Goal: Task Accomplishment & Management: Manage account settings

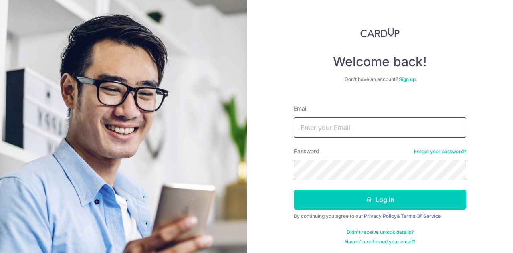
click at [320, 125] on input "Email" at bounding box center [380, 127] width 172 height 20
type input "[PERSON_NAME][EMAIL_ADDRESS][DOMAIN_NAME]"
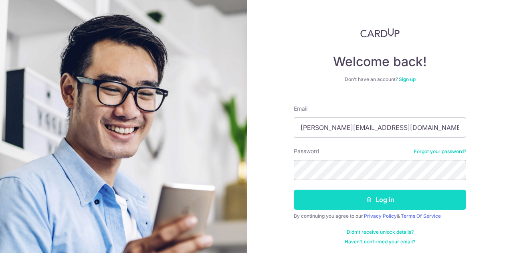
click at [347, 197] on button "Log in" at bounding box center [380, 200] width 172 height 20
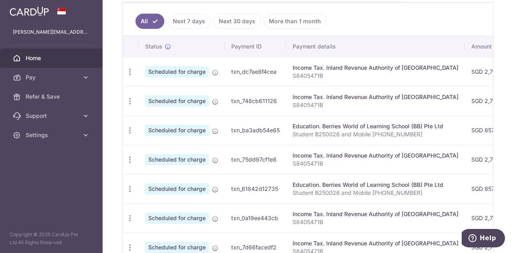
scroll to position [209, 0]
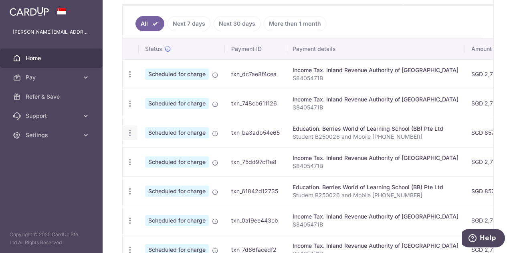
click at [130, 129] on icon "button" at bounding box center [130, 133] width 8 height 8
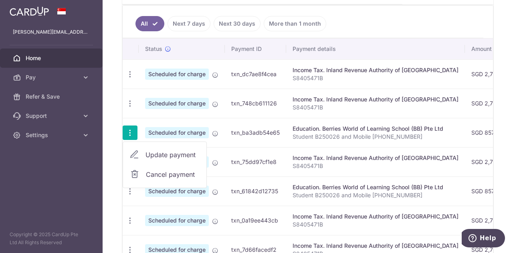
click at [154, 151] on span "Update payment" at bounding box center [172, 155] width 55 height 10
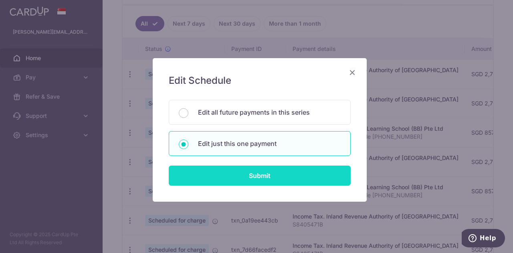
click at [252, 179] on input "Submit" at bounding box center [260, 176] width 182 height 20
radio input "true"
type input "857.28"
type input "30/11/2025"
type input "Student B250026 and Mobile [PHONE_NUMBER]"
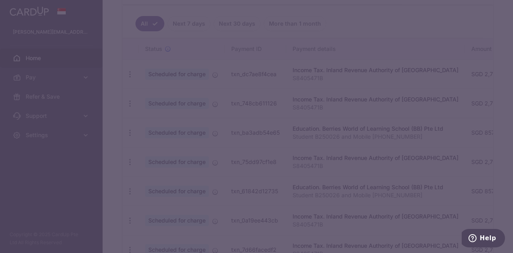
type input "OCBC18"
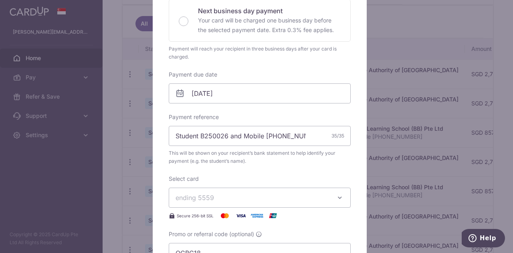
scroll to position [240, 0]
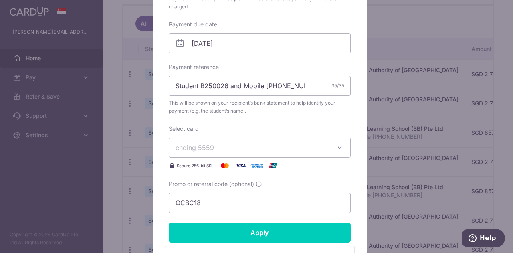
click at [337, 149] on icon "button" at bounding box center [340, 147] width 8 height 8
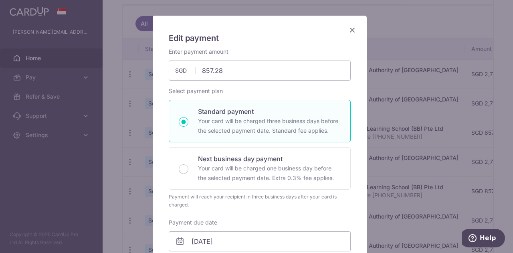
scroll to position [0, 0]
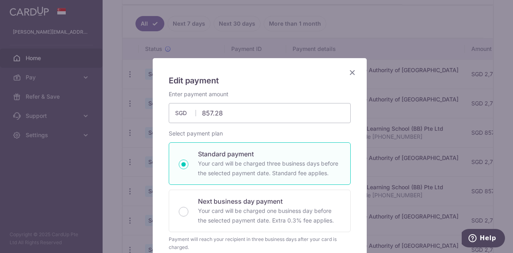
click at [351, 70] on icon "Close" at bounding box center [352, 72] width 10 height 10
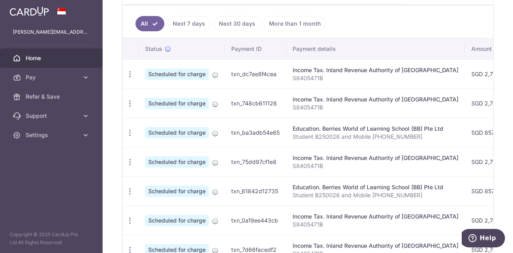
scroll to position [49, 0]
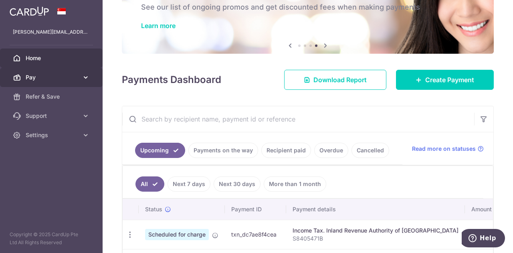
click at [36, 80] on span "Pay" at bounding box center [52, 77] width 53 height 8
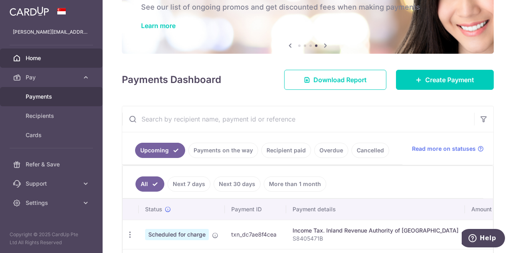
click at [36, 95] on span "Payments" at bounding box center [52, 97] width 53 height 8
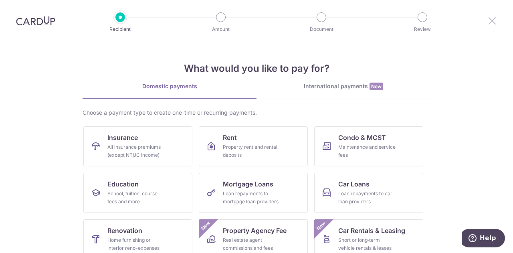
click at [492, 20] on icon at bounding box center [492, 21] width 10 height 10
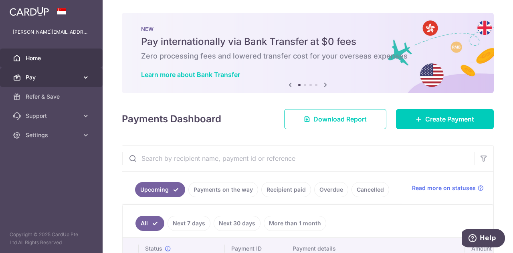
click at [60, 81] on link "Pay" at bounding box center [51, 77] width 103 height 19
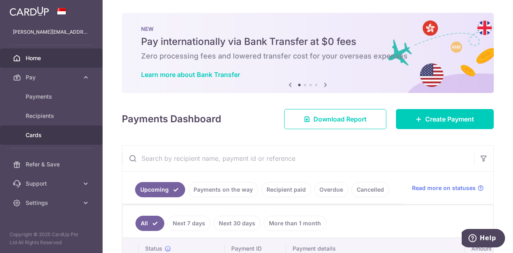
click at [54, 134] on span "Cards" at bounding box center [52, 135] width 53 height 8
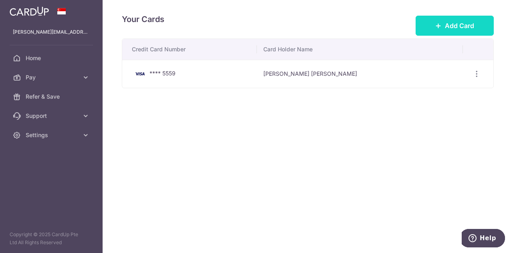
click at [468, 26] on span "Add Card" at bounding box center [459, 26] width 29 height 10
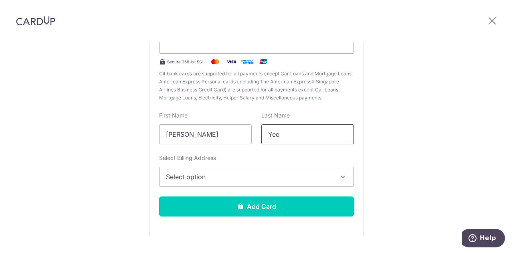
scroll to position [125, 0]
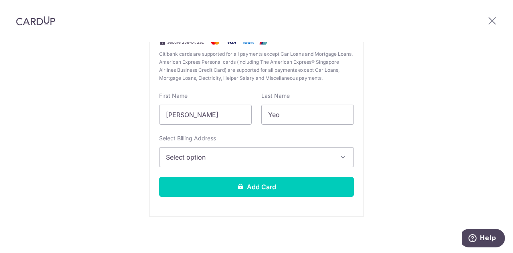
click at [345, 157] on icon "button" at bounding box center [343, 157] width 8 height 8
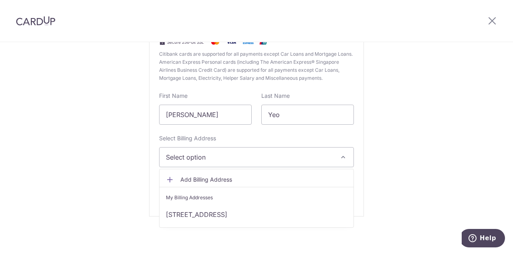
click at [341, 156] on icon "button" at bounding box center [343, 157] width 8 height 8
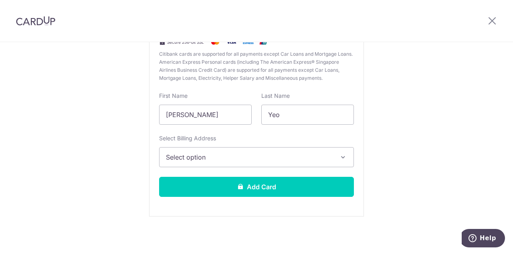
scroll to position [85, 0]
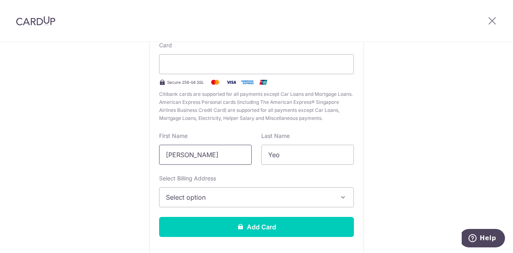
click at [218, 151] on input "Sung Kim Aaron" at bounding box center [205, 155] width 93 height 20
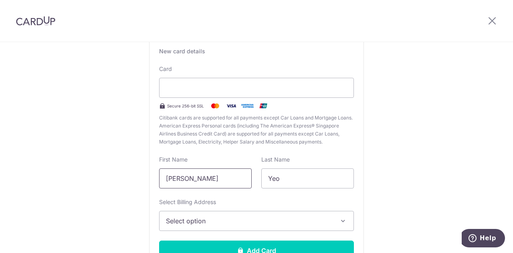
scroll to position [44, 0]
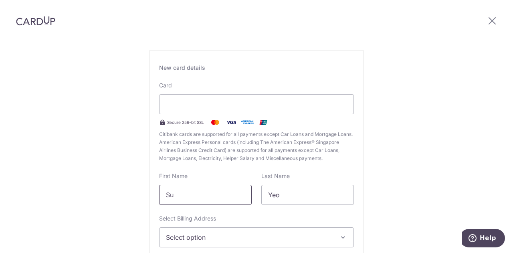
type input "S"
type input "Jasmine"
drag, startPoint x: 297, startPoint y: 196, endPoint x: 234, endPoint y: 191, distance: 62.7
click at [241, 194] on div "First Name Jasmine Last Name Yeo" at bounding box center [256, 188] width 204 height 33
type input "Lim"
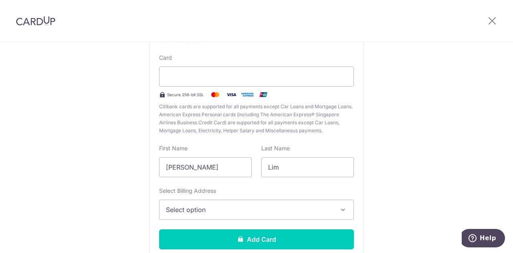
scroll to position [85, 0]
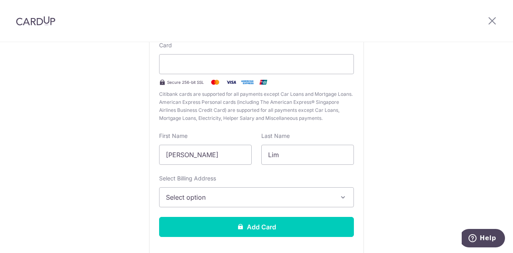
click at [269, 204] on button "Select option" at bounding box center [256, 197] width 195 height 20
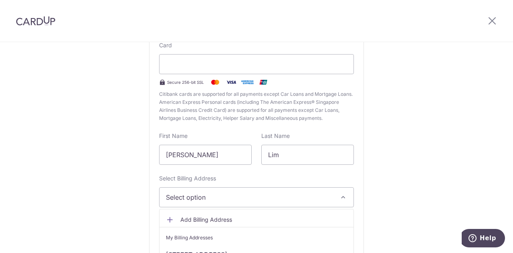
scroll to position [125, 0]
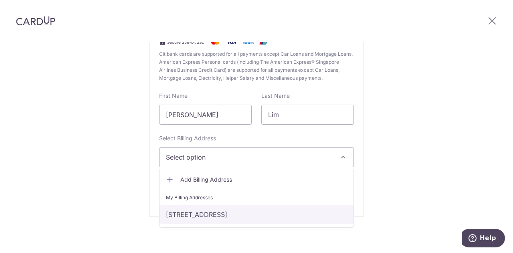
click at [236, 214] on link "Blk 385, #11-336, Bukit Batok West Avenue 5, Singapore, Singapore-650385" at bounding box center [256, 214] width 194 height 19
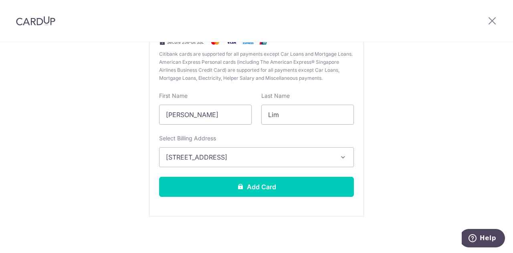
click at [419, 157] on div "New Card Details New card details Card Secure 256-bit SSL Citibank cards are su…" at bounding box center [256, 85] width 513 height 337
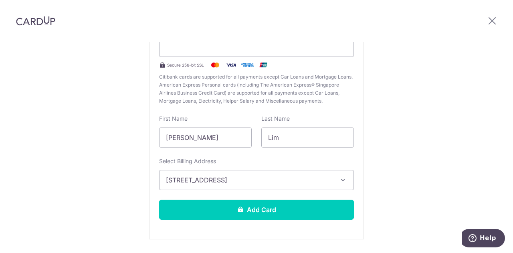
scroll to position [85, 0]
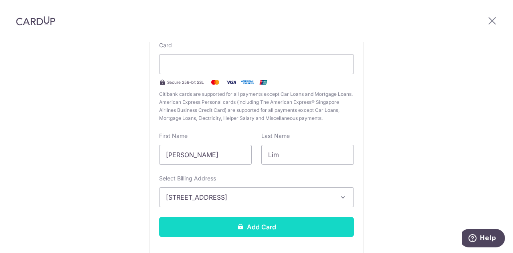
click at [287, 230] on button "Add Card" at bounding box center [256, 227] width 195 height 20
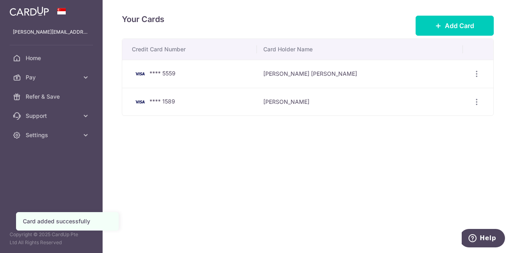
click at [367, 171] on div "Your Cards Add Card Credit Card Number Card Holder Name **** 5559 Sung Kim Aaro…" at bounding box center [308, 126] width 410 height 253
click at [64, 75] on span "Pay" at bounding box center [52, 77] width 53 height 8
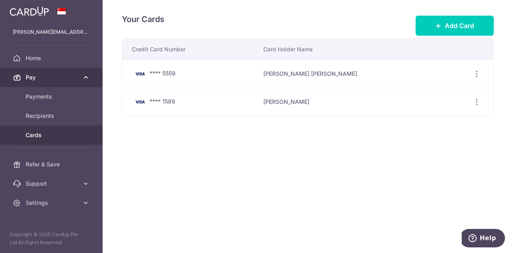
click at [68, 77] on span "Pay" at bounding box center [52, 77] width 53 height 8
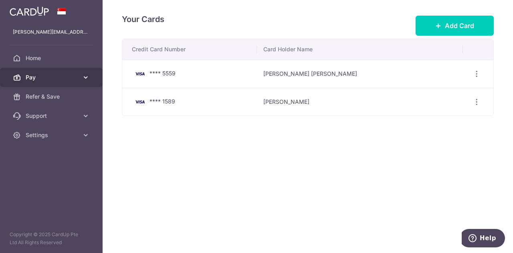
click at [46, 82] on link "Pay" at bounding box center [51, 77] width 103 height 19
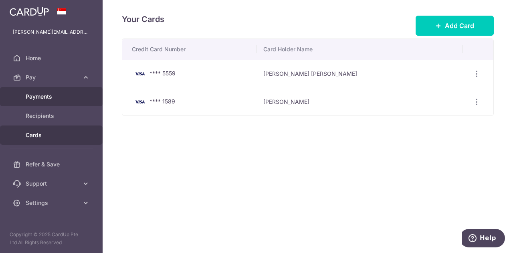
click at [44, 94] on span "Payments" at bounding box center [52, 97] width 53 height 8
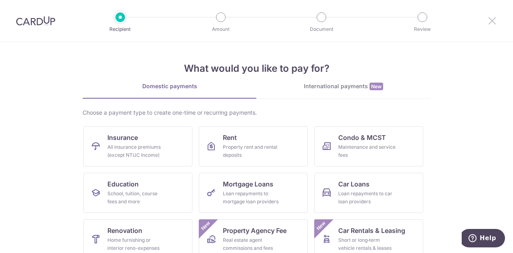
click at [491, 18] on icon at bounding box center [492, 21] width 10 height 10
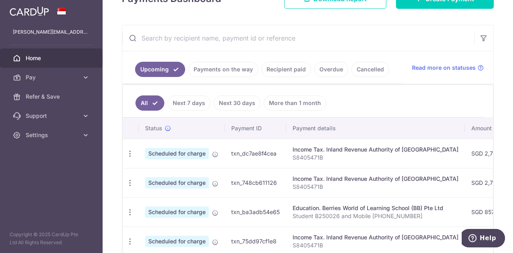
scroll to position [160, 0]
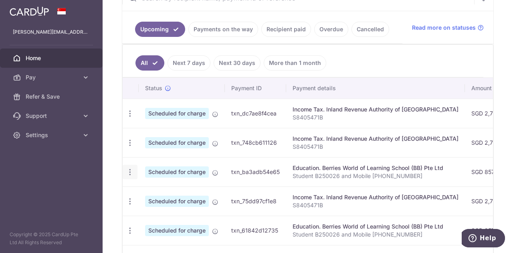
click at [131, 169] on icon "button" at bounding box center [130, 172] width 8 height 8
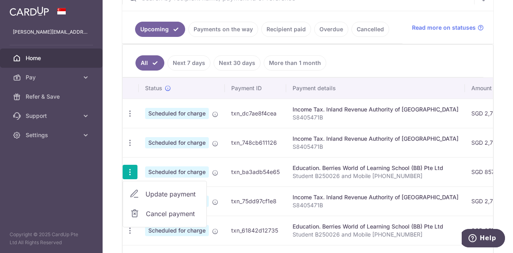
click at [148, 192] on span "Update payment" at bounding box center [172, 194] width 55 height 10
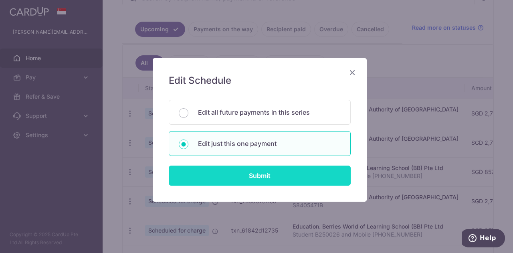
click at [228, 174] on input "Submit" at bounding box center [260, 176] width 182 height 20
radio input "true"
type input "857.28"
type input "30/11/2025"
type input "Student B250026 and Mobile [PHONE_NUMBER]"
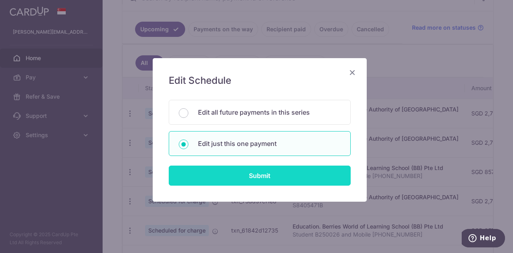
type input "OCBC18"
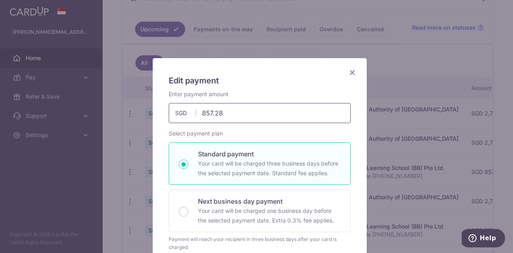
drag, startPoint x: 231, startPoint y: 113, endPoint x: 181, endPoint y: 108, distance: 49.9
click at [182, 110] on div "857.28 857.28 SGD" at bounding box center [260, 113] width 182 height 20
type input "1,255.68"
click at [296, 129] on div "Select payment plan Standard payment Your card will be charged three business d…" at bounding box center [260, 190] width 182 height 122
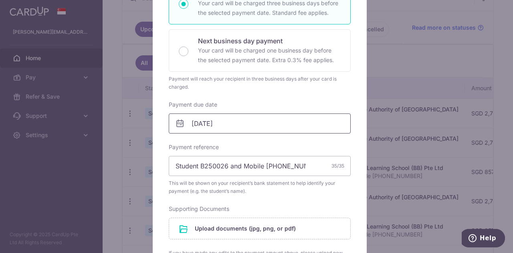
click at [216, 125] on body "aaron.yeo2021@gmail.com Home Pay Payments Recipients Cards Refer & Save Support…" at bounding box center [256, 126] width 513 height 253
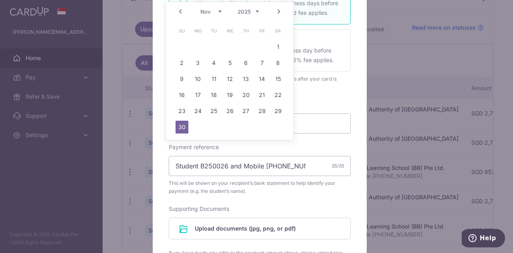
click at [179, 10] on link "Prev" at bounding box center [181, 12] width 10 height 10
click at [264, 78] on link "17" at bounding box center [262, 79] width 13 height 13
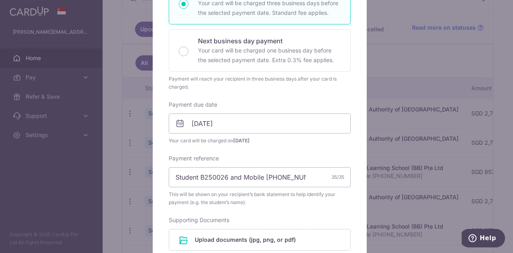
click at [310, 138] on span "Your card will be charged on 14/10/2025" at bounding box center [260, 141] width 182 height 8
click at [307, 121] on input "17/10/2025" at bounding box center [260, 123] width 182 height 20
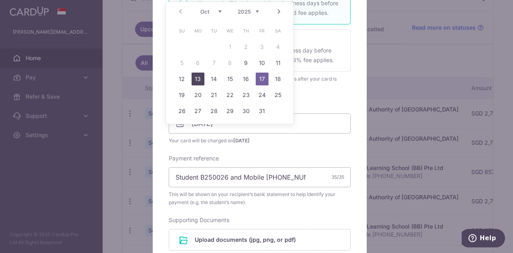
click at [194, 76] on link "13" at bounding box center [198, 79] width 13 height 13
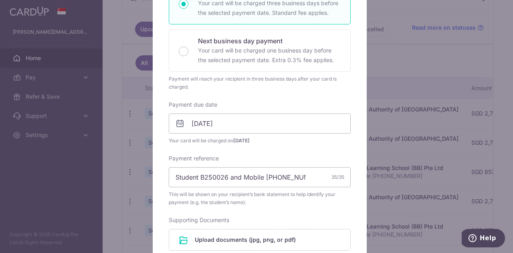
click at [309, 148] on div "Enter payment amount 1,255.68 1255.68 SGD To change the payment amount, please …" at bounding box center [260, 147] width 182 height 434
click at [243, 118] on body "aaron.yeo2021@gmail.com Home Pay Payments Recipients Cards Refer & Save Support…" at bounding box center [256, 126] width 513 height 253
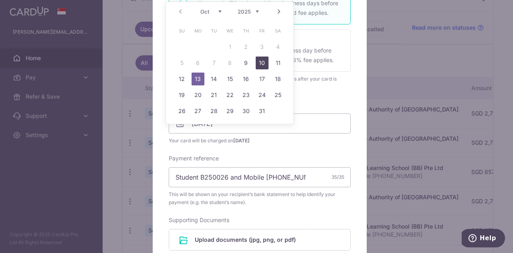
drag, startPoint x: 261, startPoint y: 61, endPoint x: 260, endPoint y: 65, distance: 4.8
click at [261, 61] on link "10" at bounding box center [262, 63] width 13 height 13
type input "10/10/2025"
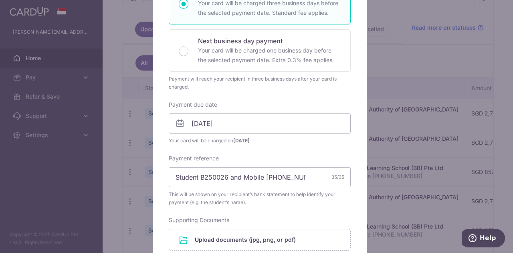
click at [286, 150] on div "Enter payment amount 1,255.68 1255.68 SGD To change the payment amount, please …" at bounding box center [260, 147] width 182 height 434
click at [276, 145] on div "Enter payment amount 1,255.68 1255.68 SGD To change the payment amount, please …" at bounding box center [260, 147] width 182 height 434
click at [281, 144] on div "Enter payment amount 1,255.68 1255.68 SGD To change the payment amount, please …" at bounding box center [260, 147] width 182 height 434
drag, startPoint x: 197, startPoint y: 174, endPoint x: 208, endPoint y: 174, distance: 10.8
click at [198, 174] on input "Student B250026 and Mobile 97633480" at bounding box center [260, 177] width 182 height 20
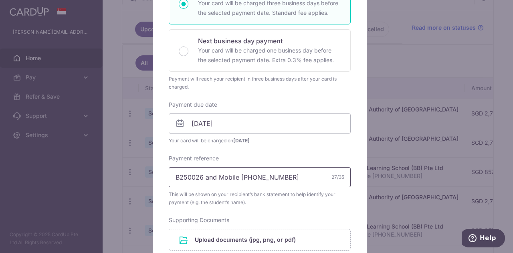
paste input "BB-I2500"
type input "B"
paste input "BB-I25002243"
click at [258, 175] on input "BB-I25002243" at bounding box center [260, 177] width 182 height 20
paste input "Yeo Ya Xuan Aerin"
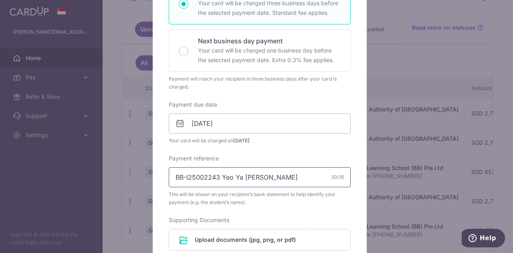
click at [258, 176] on input "BB-I25002243 Yeo Ya Xuan Aerin" at bounding box center [260, 177] width 182 height 20
click at [288, 177] on input "BB-I25002243 Yeo Ya Xuan Aerin" at bounding box center [260, 177] width 182 height 20
click at [181, 177] on input "BB-I25002243 Yeo Ya Xuan Aerin" at bounding box center [260, 177] width 182 height 20
type input "BB I25002243 Yeo Ya Xuan Aerin"
click at [301, 206] on div "Enter payment amount 1,255.68 1255.68 SGD To change the payment amount, please …" at bounding box center [260, 147] width 182 height 434
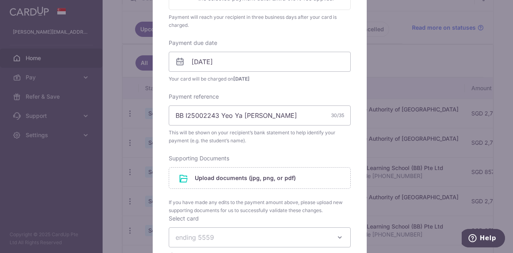
scroll to position [240, 0]
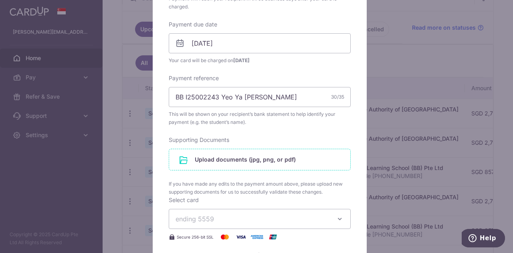
click at [311, 159] on input "file" at bounding box center [259, 159] width 181 height 21
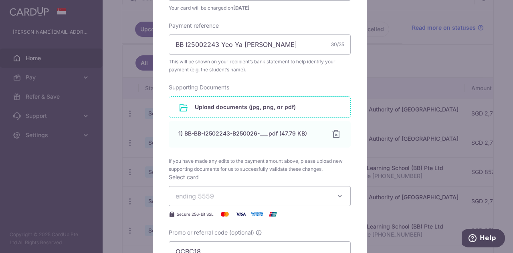
scroll to position [361, 0]
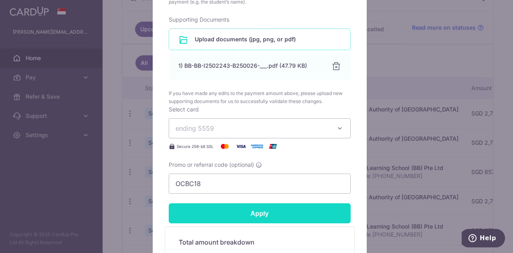
click at [277, 210] on input "Apply" at bounding box center [260, 213] width 182 height 20
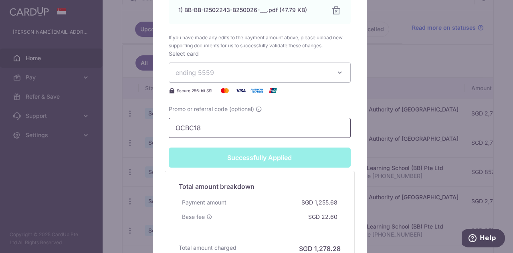
scroll to position [428, 0]
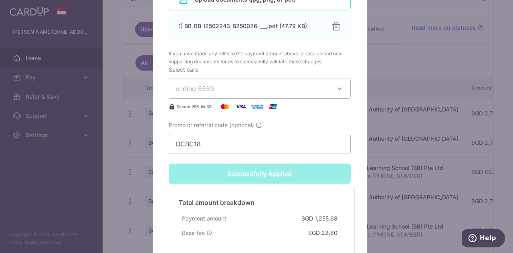
click at [336, 87] on icon "button" at bounding box center [340, 89] width 8 height 8
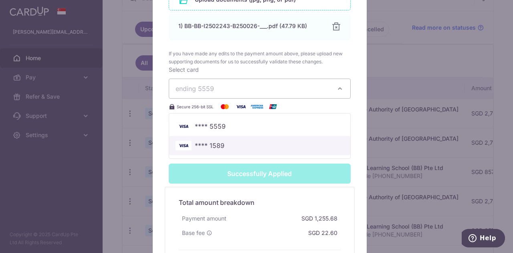
click at [220, 144] on span "**** 1589" at bounding box center [210, 146] width 30 height 10
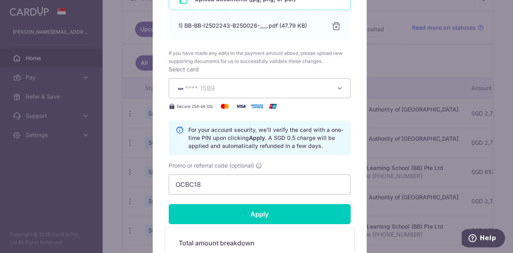
scroll to position [441, 0]
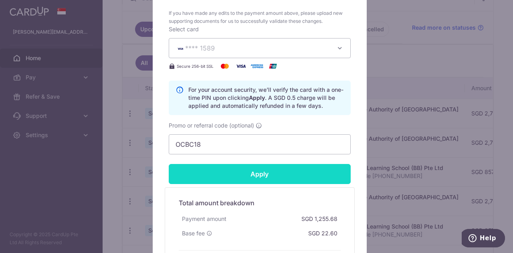
click at [293, 176] on input "Apply" at bounding box center [260, 174] width 182 height 20
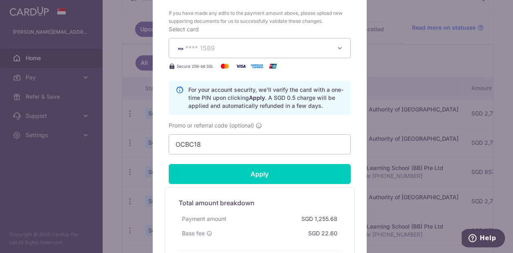
type input "Successfully Applied"
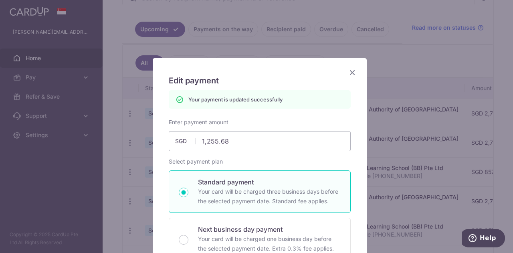
scroll to position [0, 0]
click at [350, 73] on icon "Close" at bounding box center [352, 72] width 10 height 10
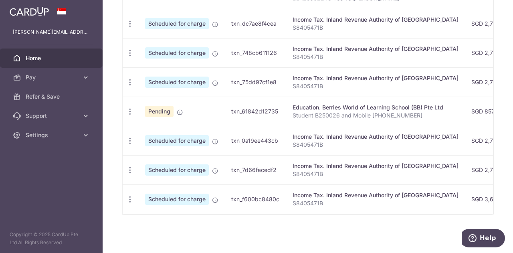
scroll to position [209, 0]
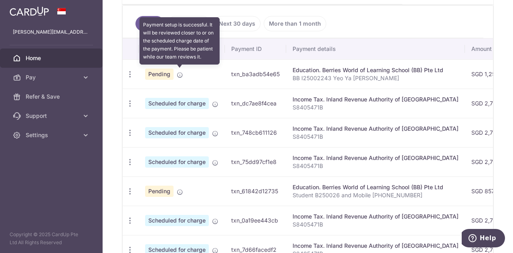
click at [181, 73] on icon at bounding box center [180, 75] width 6 height 6
click at [180, 73] on icon at bounding box center [180, 75] width 6 height 6
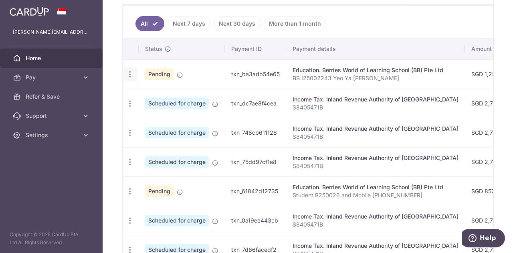
click at [129, 73] on icon "button" at bounding box center [130, 74] width 8 height 8
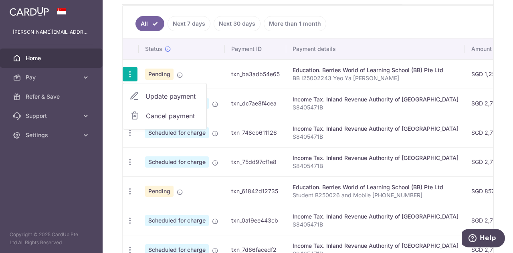
click at [297, 72] on td "Education. Berries World of Learning School (BB) Pte Ltd BB I25002243 Yeo Ya Xu…" at bounding box center [375, 73] width 179 height 29
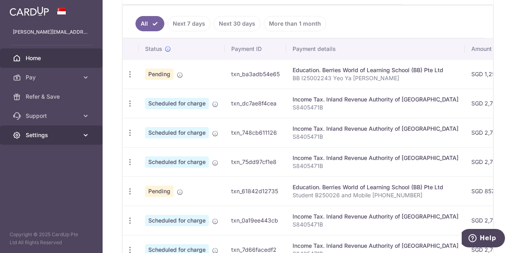
click at [74, 129] on link "Settings" at bounding box center [51, 134] width 103 height 19
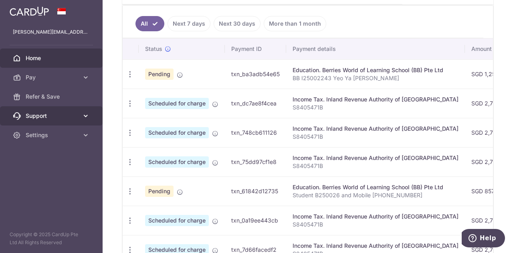
click at [83, 115] on icon at bounding box center [86, 116] width 8 height 8
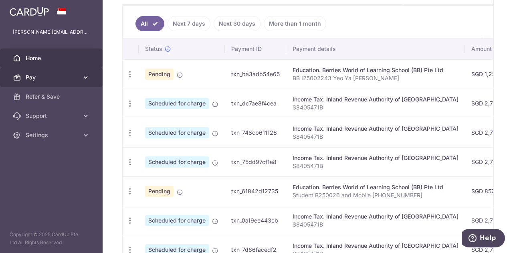
click at [84, 79] on icon at bounding box center [86, 77] width 8 height 8
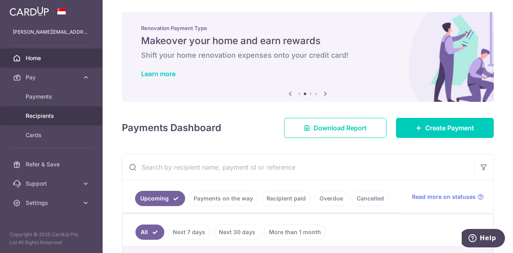
scroll to position [0, 0]
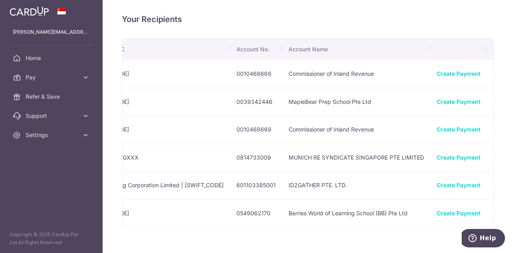
scroll to position [0, 315]
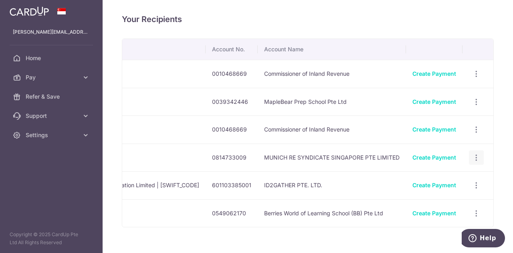
click at [473, 157] on icon "button" at bounding box center [476, 157] width 8 height 8
click at [477, 154] on div "View/Edit Linked Payments" at bounding box center [476, 157] width 15 height 15
click at [472, 157] on icon "button" at bounding box center [476, 157] width 8 height 8
click at [446, 176] on span "View/Edit" at bounding box center [449, 180] width 55 height 10
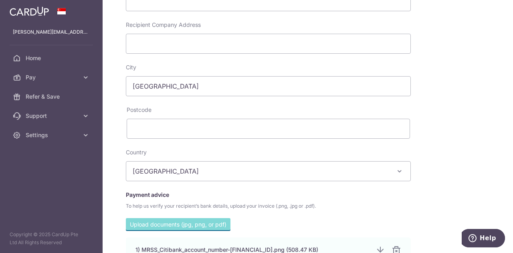
scroll to position [356, 0]
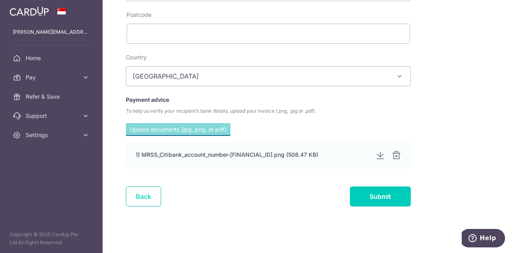
click at [154, 198] on link "Back" at bounding box center [143, 196] width 35 height 20
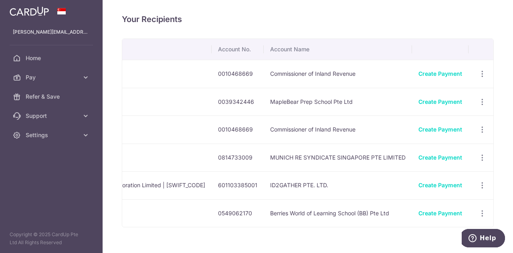
scroll to position [0, 315]
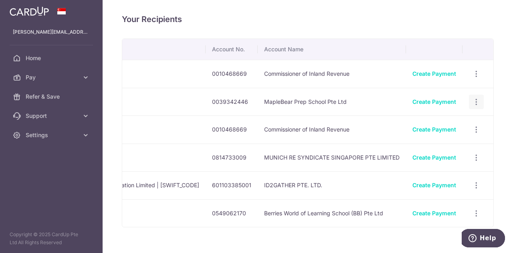
click at [472, 101] on icon "button" at bounding box center [476, 102] width 8 height 8
click at [429, 139] on span "Linked Payments" at bounding box center [447, 143] width 51 height 8
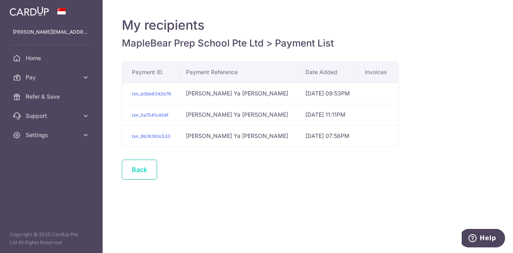
click at [137, 170] on link "Back" at bounding box center [139, 169] width 35 height 20
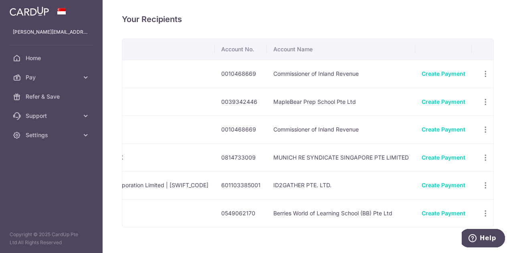
scroll to position [0, 315]
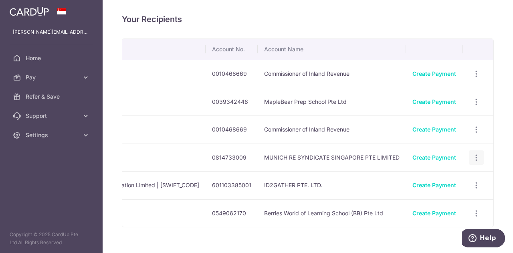
click at [472, 155] on icon "button" at bounding box center [476, 157] width 8 height 8
click at [447, 178] on span "View/Edit" at bounding box center [449, 180] width 55 height 10
